Goal: Use online tool/utility: Utilize a website feature to perform a specific function

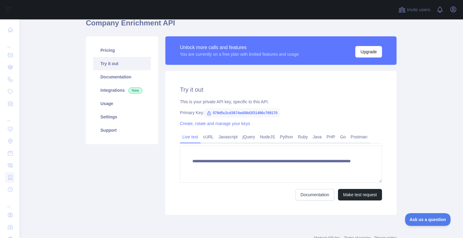
scroll to position [36, 0]
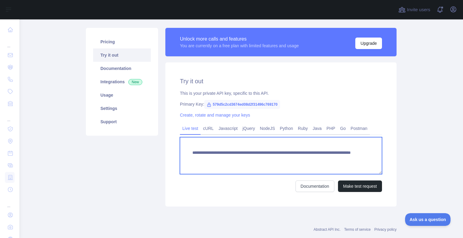
click at [271, 160] on textarea "**********" at bounding box center [281, 155] width 202 height 37
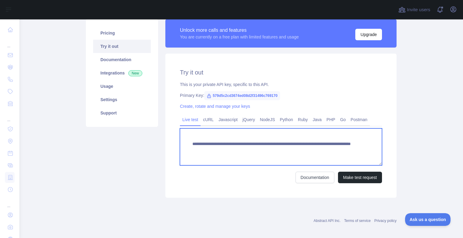
scroll to position [50, 0]
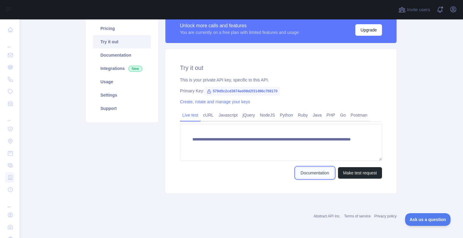
click at [314, 173] on link "Documentation" at bounding box center [314, 173] width 39 height 12
click at [266, 115] on link "NodeJS" at bounding box center [267, 115] width 20 height 10
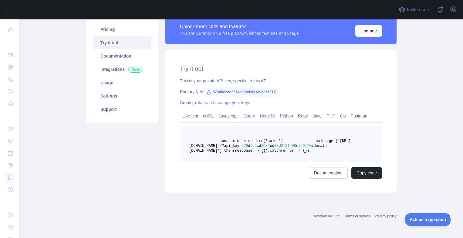
click at [249, 117] on link "jQuery" at bounding box center [248, 116] width 17 height 10
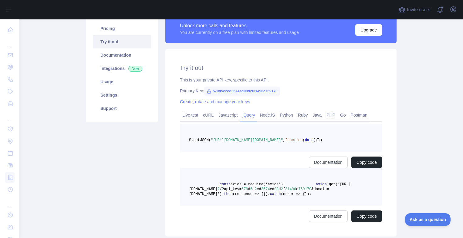
scroll to position [49, 0]
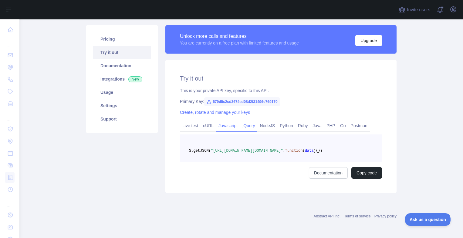
click at [231, 121] on link "Javascript" at bounding box center [228, 126] width 24 height 10
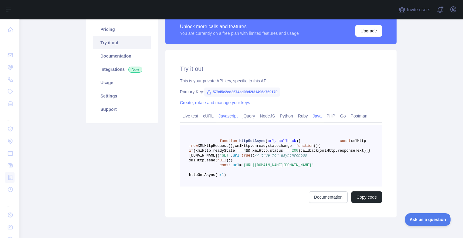
click at [318, 117] on link "Java" at bounding box center [317, 116] width 14 height 10
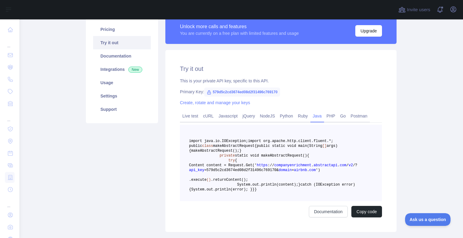
scroll to position [122, 0]
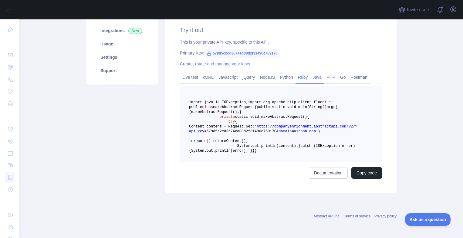
click at [301, 72] on link "Ruby" at bounding box center [302, 77] width 15 height 10
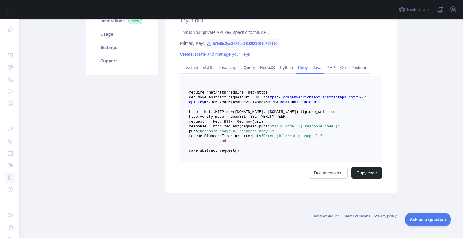
click at [319, 63] on link "Java" at bounding box center [317, 68] width 14 height 10
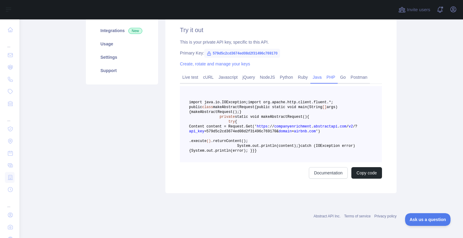
click at [331, 72] on link "PHP" at bounding box center [331, 77] width 14 height 10
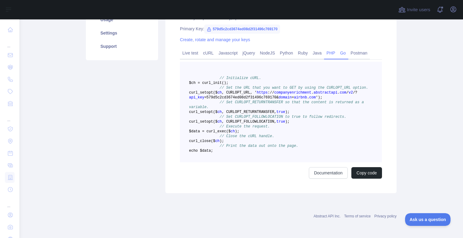
click at [345, 48] on link "Go" at bounding box center [343, 53] width 11 height 10
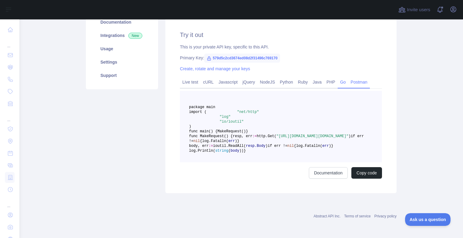
click at [361, 77] on link "Postman" at bounding box center [359, 82] width 22 height 10
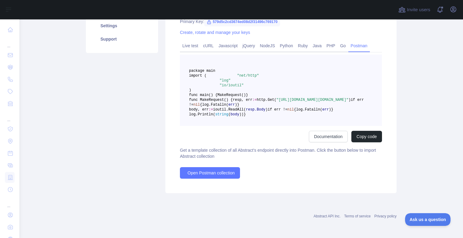
scroll to position [29, 0]
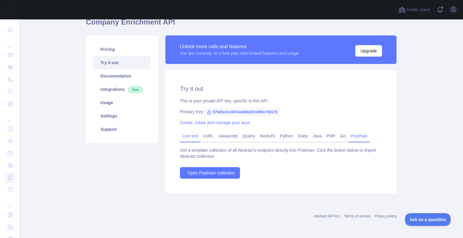
click at [188, 136] on link "Live test" at bounding box center [190, 136] width 21 height 10
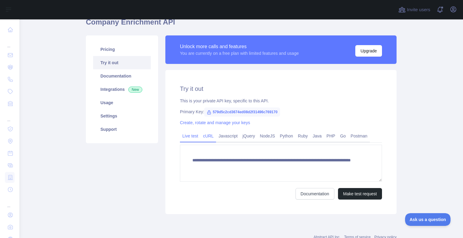
click at [204, 139] on link "cURL" at bounding box center [207, 136] width 15 height 10
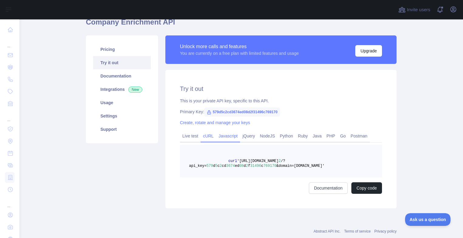
click at [231, 138] on link "Javascript" at bounding box center [228, 136] width 24 height 10
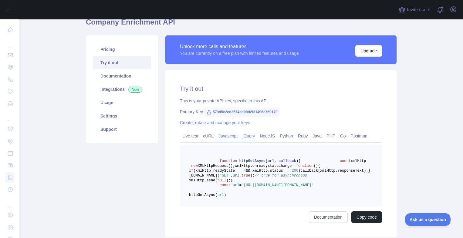
click at [250, 136] on link "jQuery" at bounding box center [248, 136] width 17 height 10
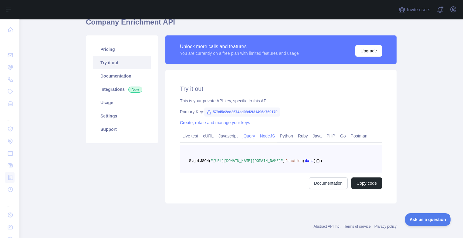
click at [260, 138] on link "NodeJS" at bounding box center [267, 136] width 20 height 10
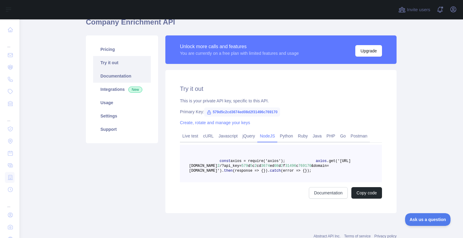
click at [111, 70] on link "Documentation" at bounding box center [122, 75] width 58 height 13
click at [192, 137] on link "Live test" at bounding box center [190, 136] width 21 height 10
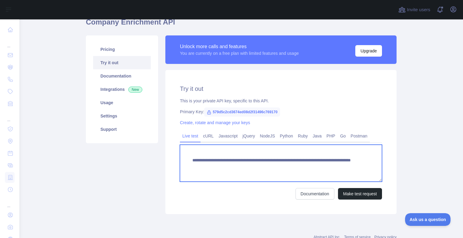
click at [304, 167] on textarea "**********" at bounding box center [281, 163] width 202 height 37
click at [325, 166] on textarea "**********" at bounding box center [281, 163] width 202 height 37
type textarea "**********"
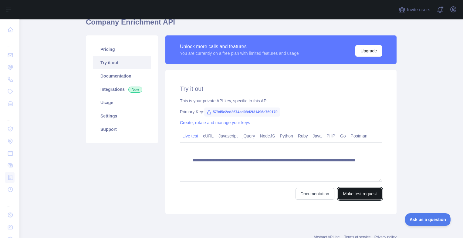
click at [349, 195] on button "Make test request" at bounding box center [360, 194] width 44 height 12
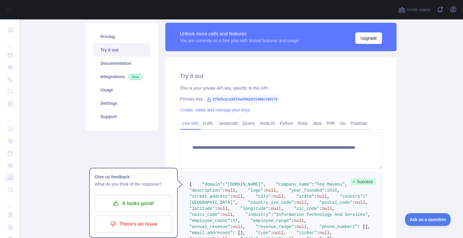
scroll to position [0, 0]
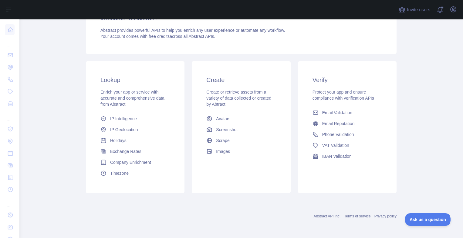
click at [172, 174] on div "Lookup Enrich your app or service with accurate and comprehensive data from Abs…" at bounding box center [135, 127] width 99 height 132
click at [218, 176] on div "Create Create or retrieve assets from a variety of data collected or created by…" at bounding box center [241, 127] width 99 height 132
click at [348, 189] on div "Verify Protect your app and ensure compliance with verification APIs Email Vali…" at bounding box center [347, 127] width 99 height 132
click at [136, 166] on link "Company Enrichment" at bounding box center [135, 162] width 74 height 11
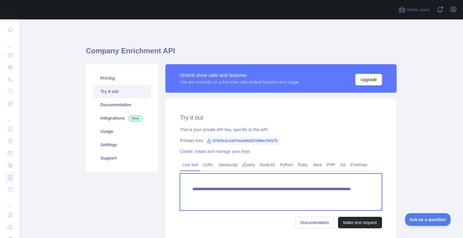
drag, startPoint x: 302, startPoint y: 196, endPoint x: 332, endPoint y: 200, distance: 30.2
click at [332, 200] on textarea "**********" at bounding box center [281, 192] width 202 height 37
type textarea "**********"
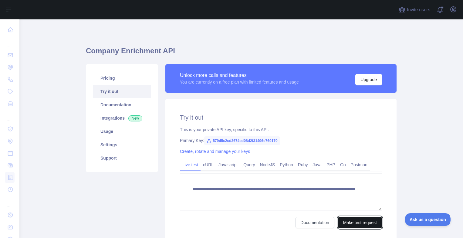
click at [352, 224] on button "Make test request" at bounding box center [360, 223] width 44 height 12
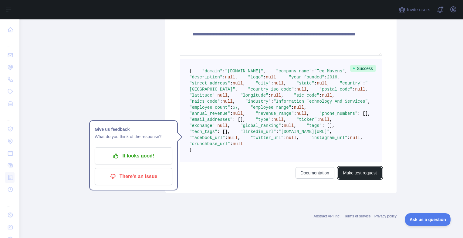
scroll to position [258, 0]
